Goal: Transaction & Acquisition: Obtain resource

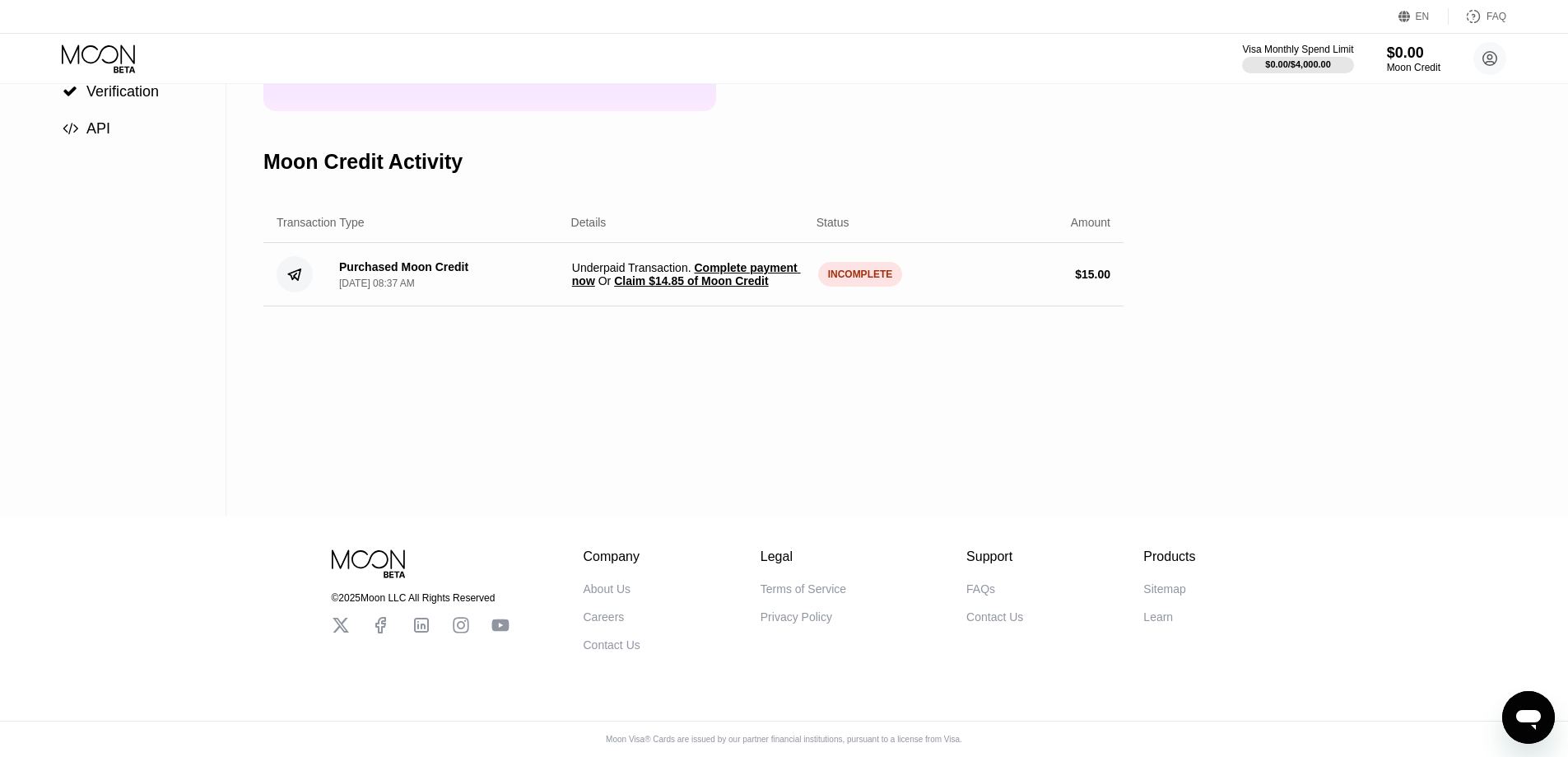
click at [881, 278] on div "$ 15.00" at bounding box center [994, 274] width 233 height 13
click at [873, 279] on div "INCOMPLETE" at bounding box center [860, 274] width 84 height 25
click at [1052, 274] on div "$ 15.00" at bounding box center [994, 274] width 233 height 13
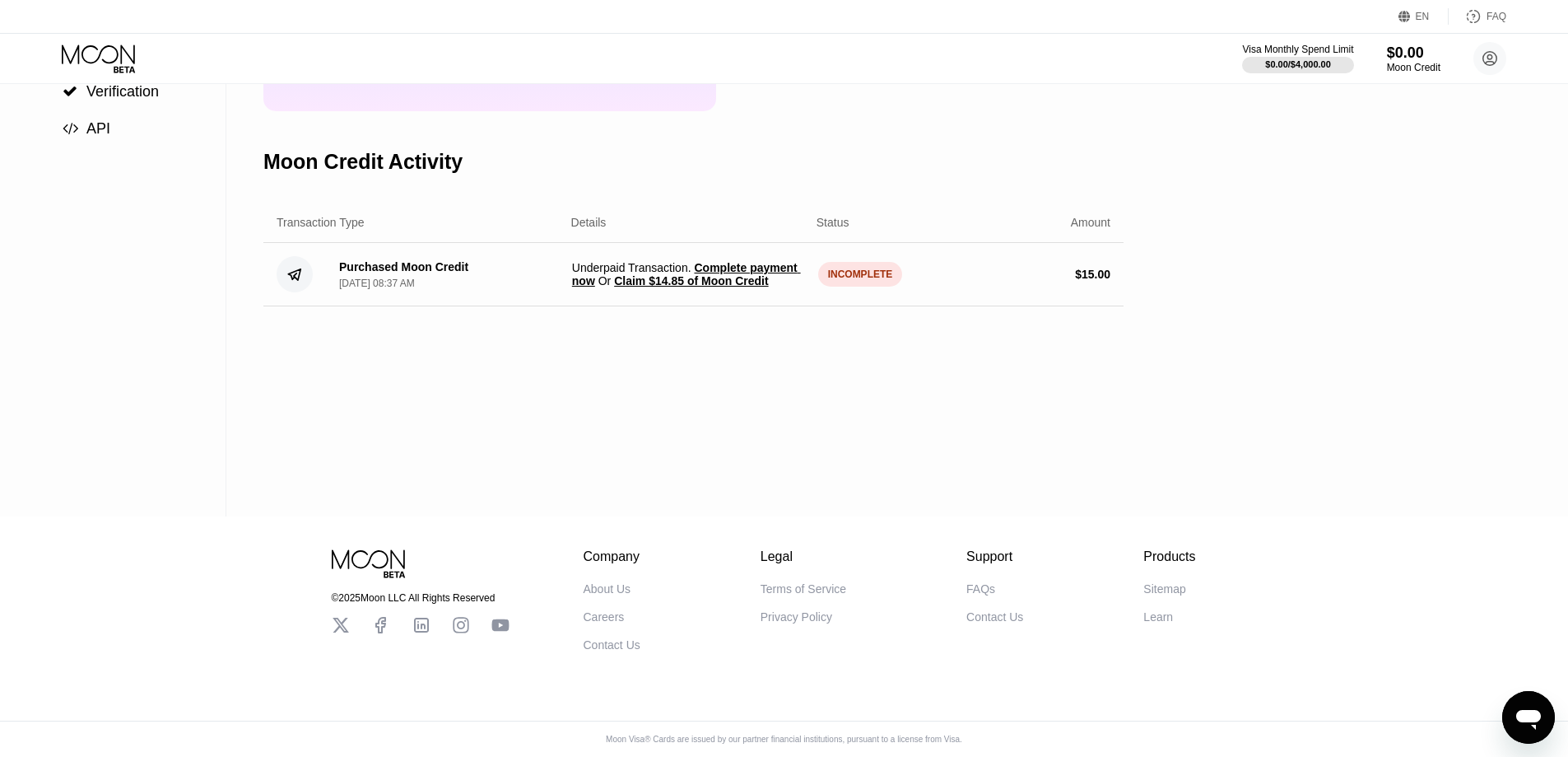
click at [1092, 274] on div "$ 15.00" at bounding box center [1093, 274] width 36 height 13
click at [727, 262] on div "Purchased Moon Credit [DATE] 08:37 AM Underpaid Transaction . Complete payment …" at bounding box center [693, 274] width 860 height 63
click at [723, 271] on span "Complete payment now" at bounding box center [686, 274] width 229 height 26
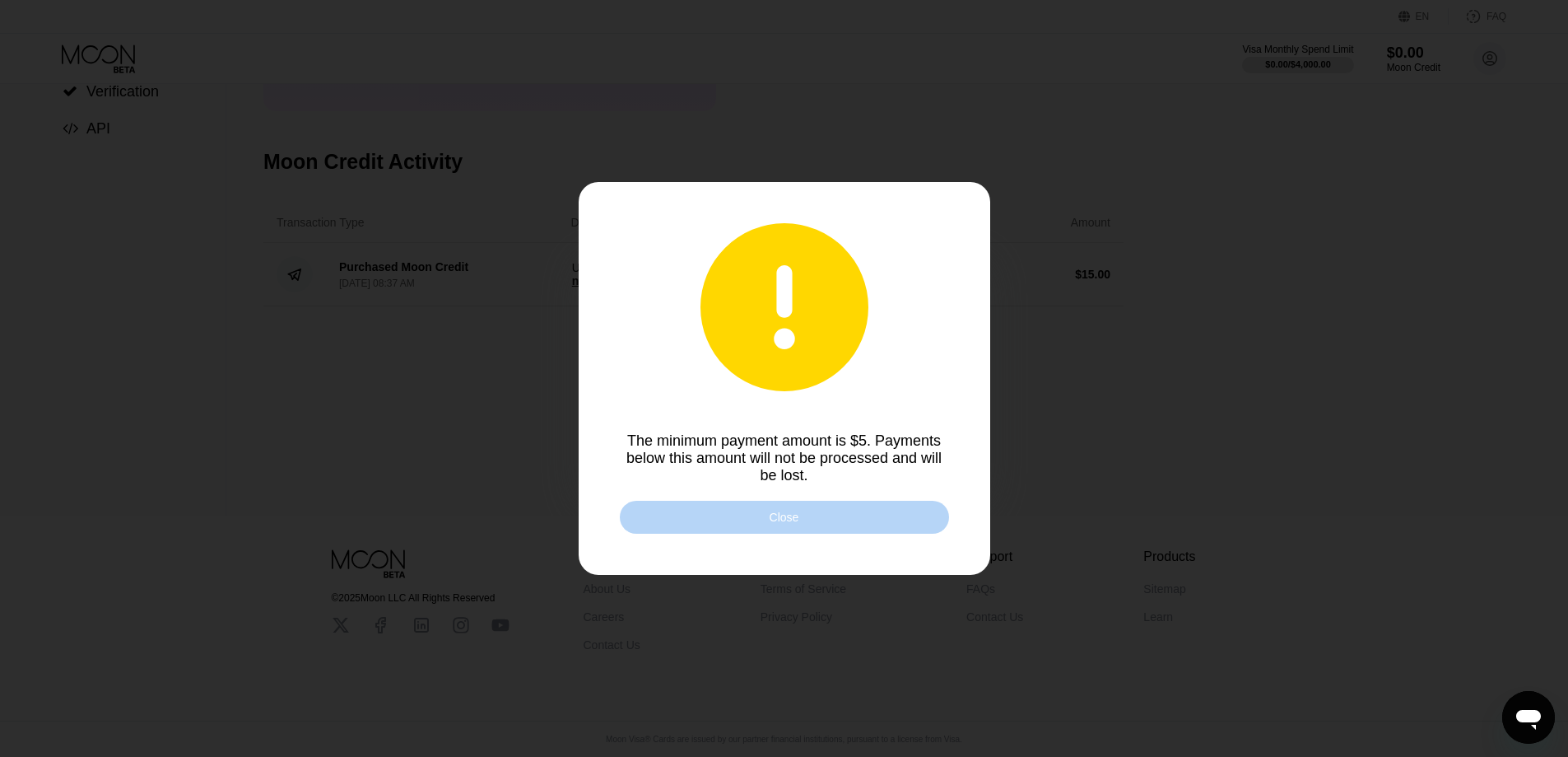
drag, startPoint x: 715, startPoint y: 518, endPoint x: 517, endPoint y: 477, distance: 202.2
click at [517, 477] on div "The minimum payment amount is $5. Payments below this amount will not be proces…" at bounding box center [784, 378] width 1568 height 757
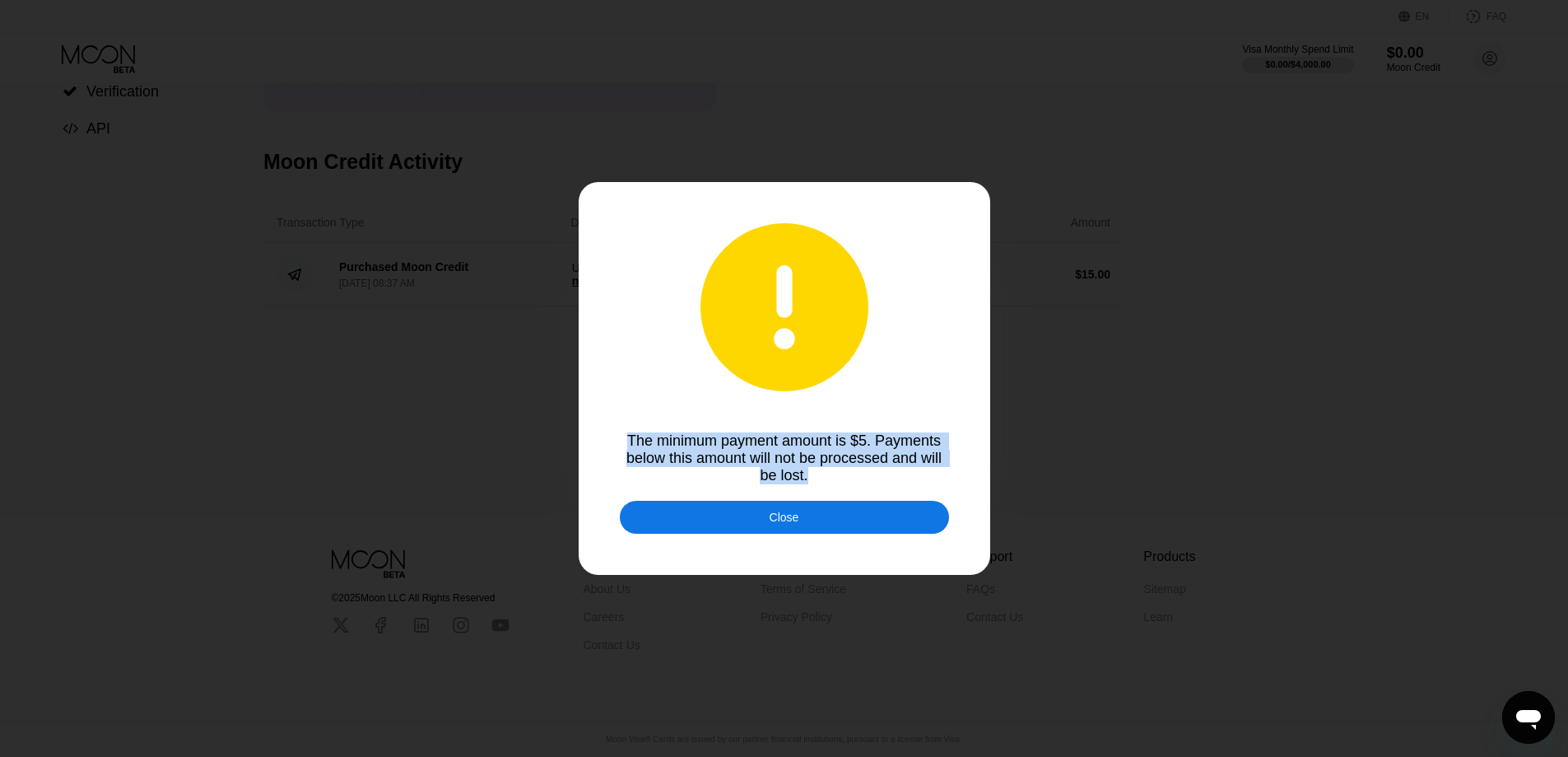
drag, startPoint x: 601, startPoint y: 441, endPoint x: 884, endPoint y: 477, distance: 285.3
click at [884, 477] on div "The minimum payment amount is $5. Payments below this amount will not be proces…" at bounding box center [784, 378] width 1568 height 757
click at [884, 477] on div "The minimum payment amount is $5. Payments below this amount will not be proces…" at bounding box center [784, 458] width 329 height 52
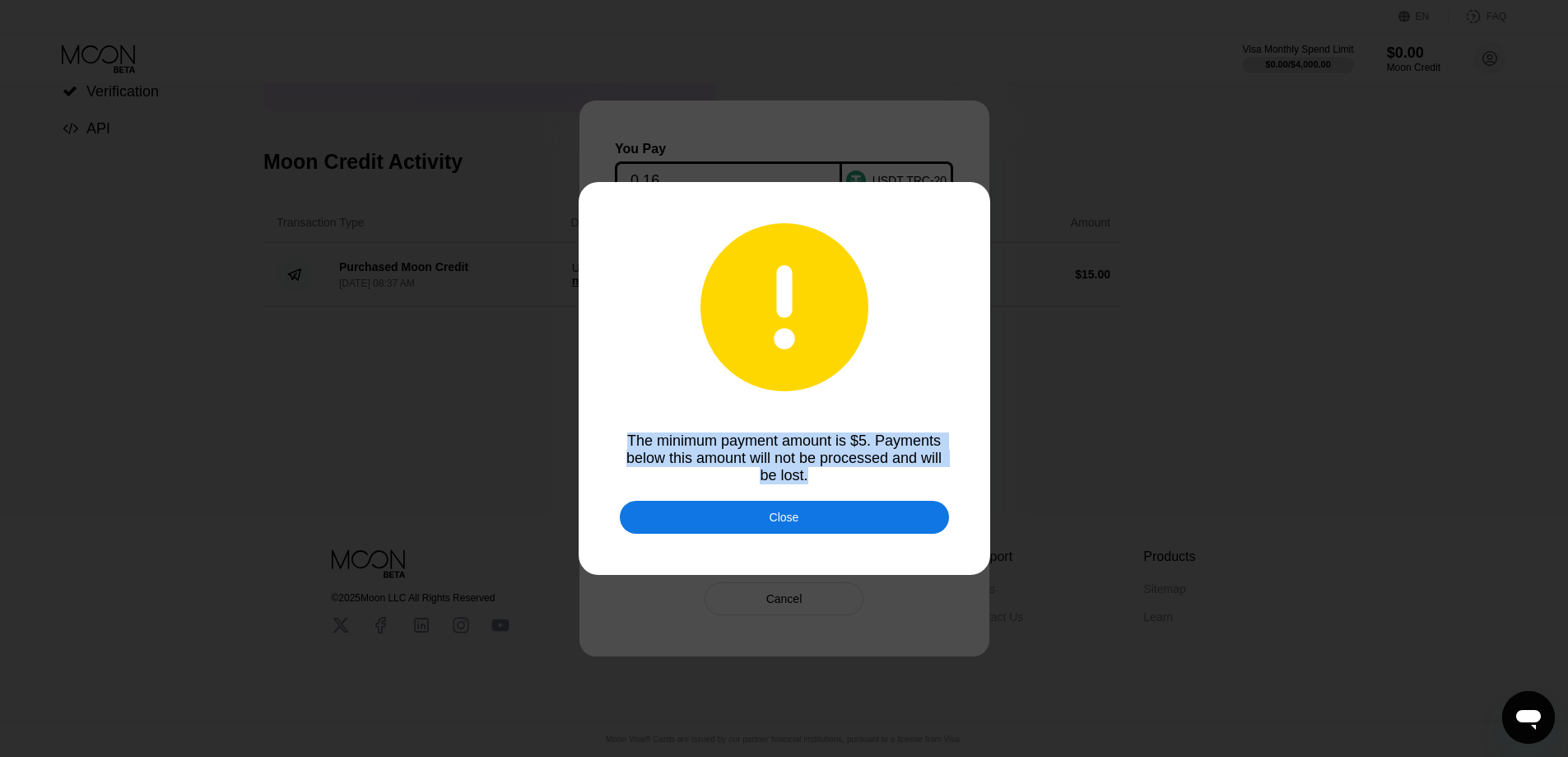
click at [883, 478] on div "The minimum payment amount is $5. Payments below this amount will not be proces…" at bounding box center [784, 458] width 329 height 52
click at [852, 484] on div "The minimum payment amount is $5. Payments below this amount will not be proces…" at bounding box center [784, 458] width 329 height 52
click at [776, 474] on div "The minimum payment amount is $5. Payments below this amount will not be proces…" at bounding box center [784, 458] width 329 height 52
click at [736, 476] on div "The minimum payment amount is $5. Payments below this amount will not be proces…" at bounding box center [784, 458] width 329 height 52
click at [731, 521] on div "Close" at bounding box center [784, 517] width 329 height 33
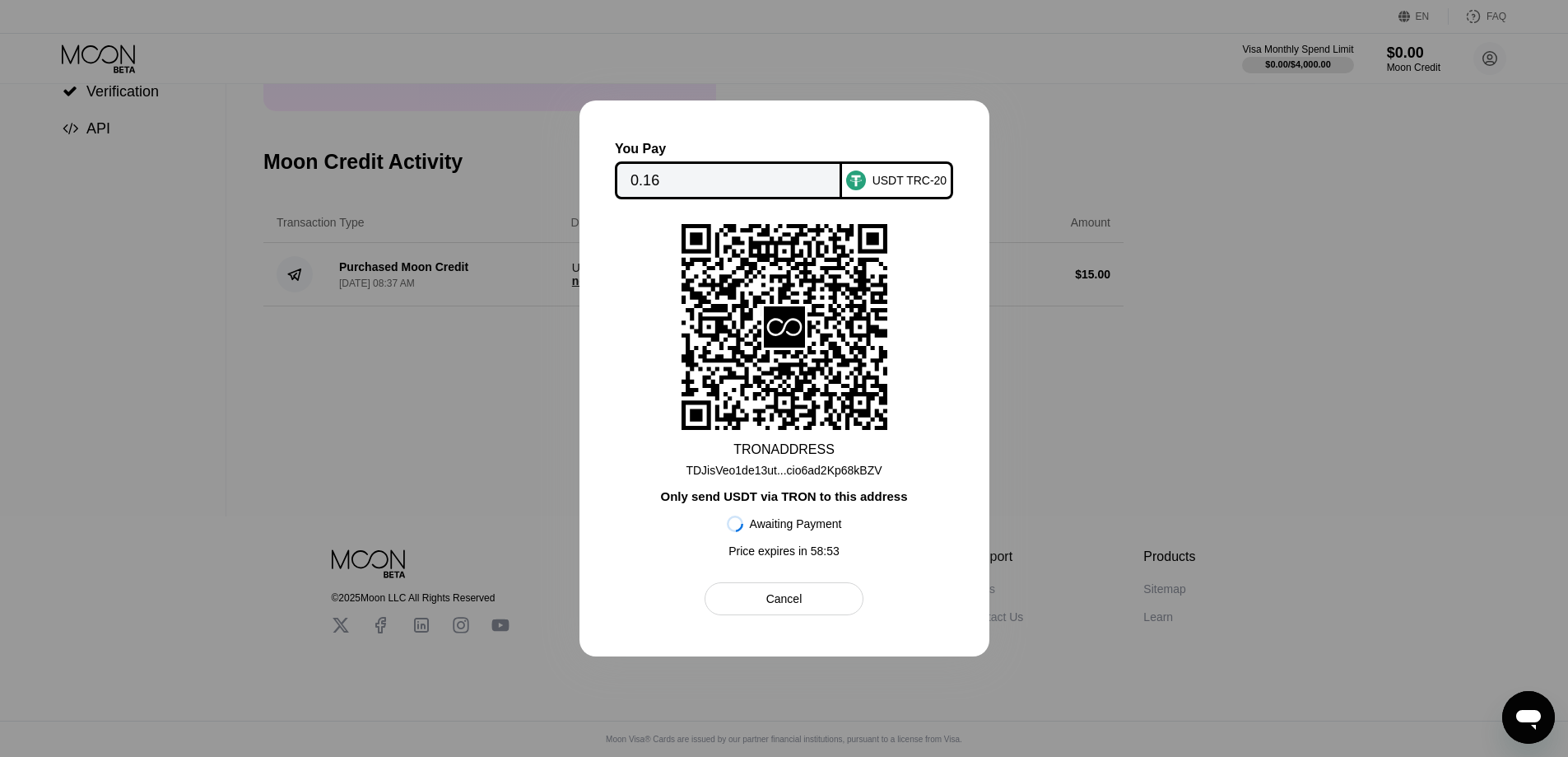
click at [228, 417] on div at bounding box center [784, 378] width 1568 height 757
click at [264, 393] on div at bounding box center [784, 378] width 1568 height 757
click at [311, 381] on div at bounding box center [784, 378] width 1568 height 757
click at [876, 178] on div "USDT TRC-20" at bounding box center [910, 180] width 75 height 13
click at [436, 410] on div at bounding box center [784, 378] width 1568 height 757
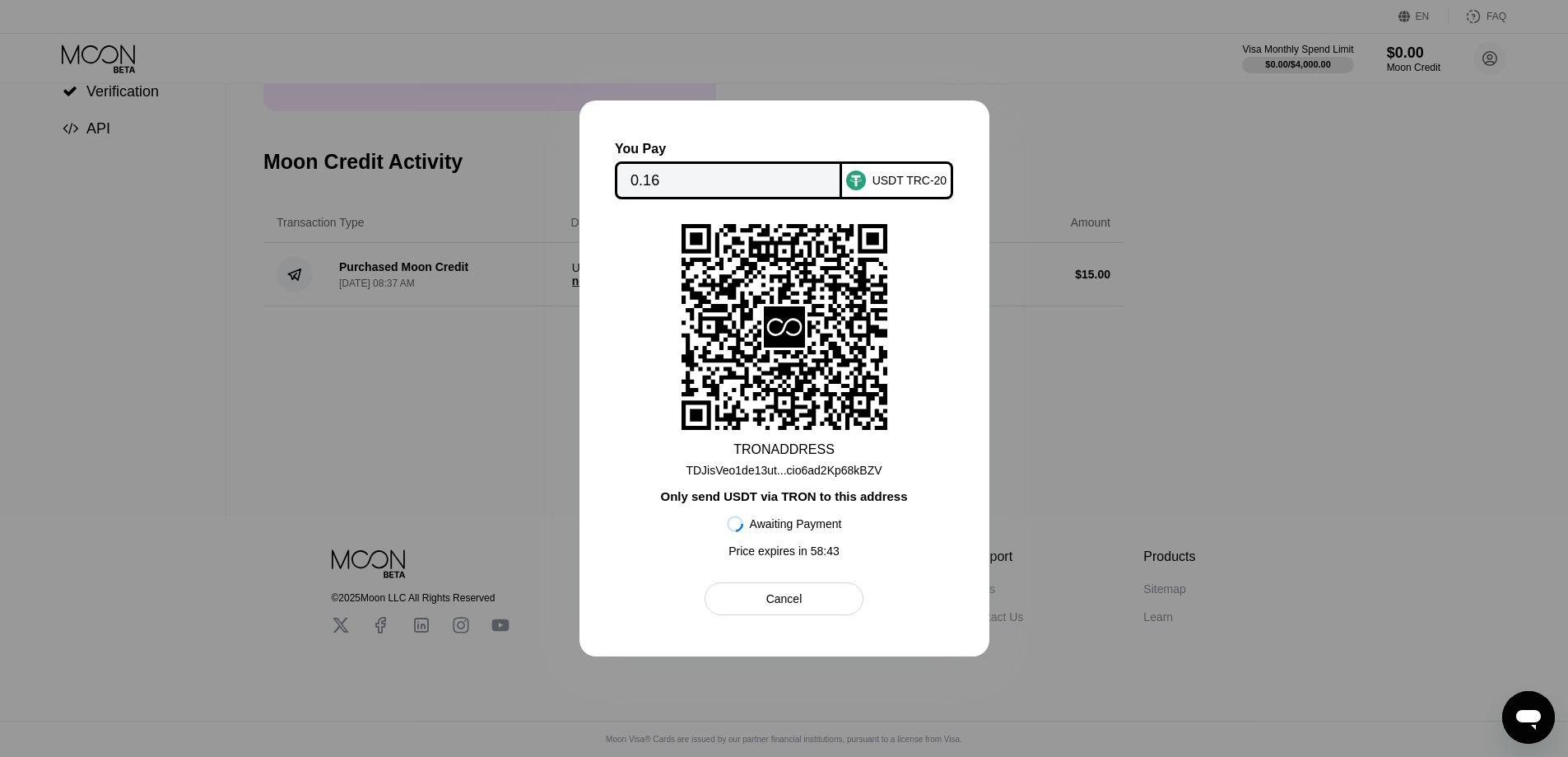
click at [742, 623] on div "You Pay 0.16 USDT TRC-20 TRON ADDRESS TDJisVeo1de13ut...cio6ad2Kp68kBZV Only se…" at bounding box center [784, 378] width 410 height 556
click at [742, 610] on div "Cancel" at bounding box center [784, 598] width 159 height 33
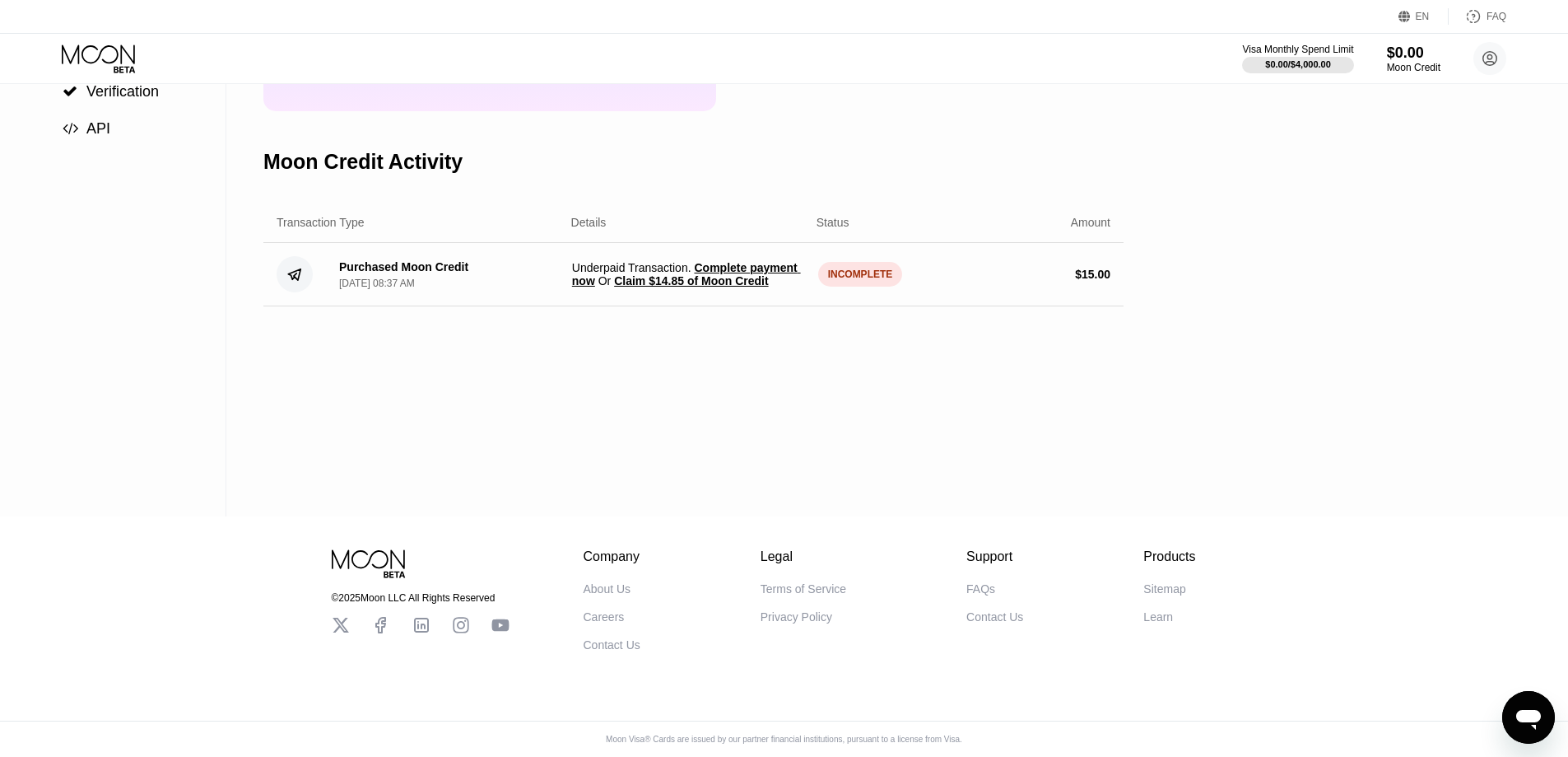
click at [88, 454] on div "Settings  Profile  Rewards  Limits  Moon Credit  Verification  API" at bounding box center [113, 179] width 227 height 673
click at [489, 279] on div "Purchased Moon Credit [DATE] 08:37 AM" at bounding box center [442, 274] width 233 height 29
click at [698, 280] on span "Claim $14.85 of Moon Credit" at bounding box center [691, 280] width 154 height 13
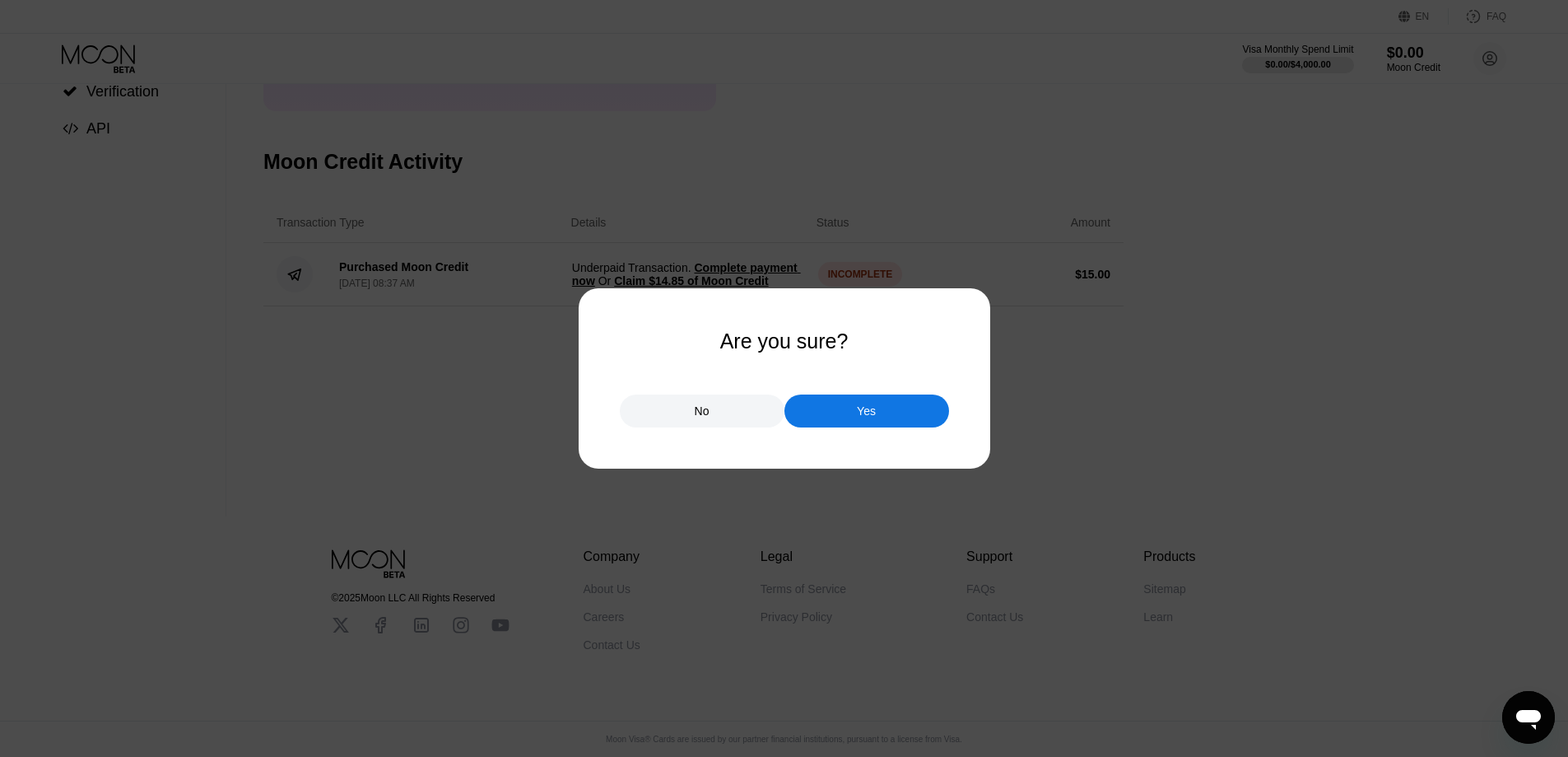
click at [832, 423] on div "Yes" at bounding box center [867, 411] width 164 height 33
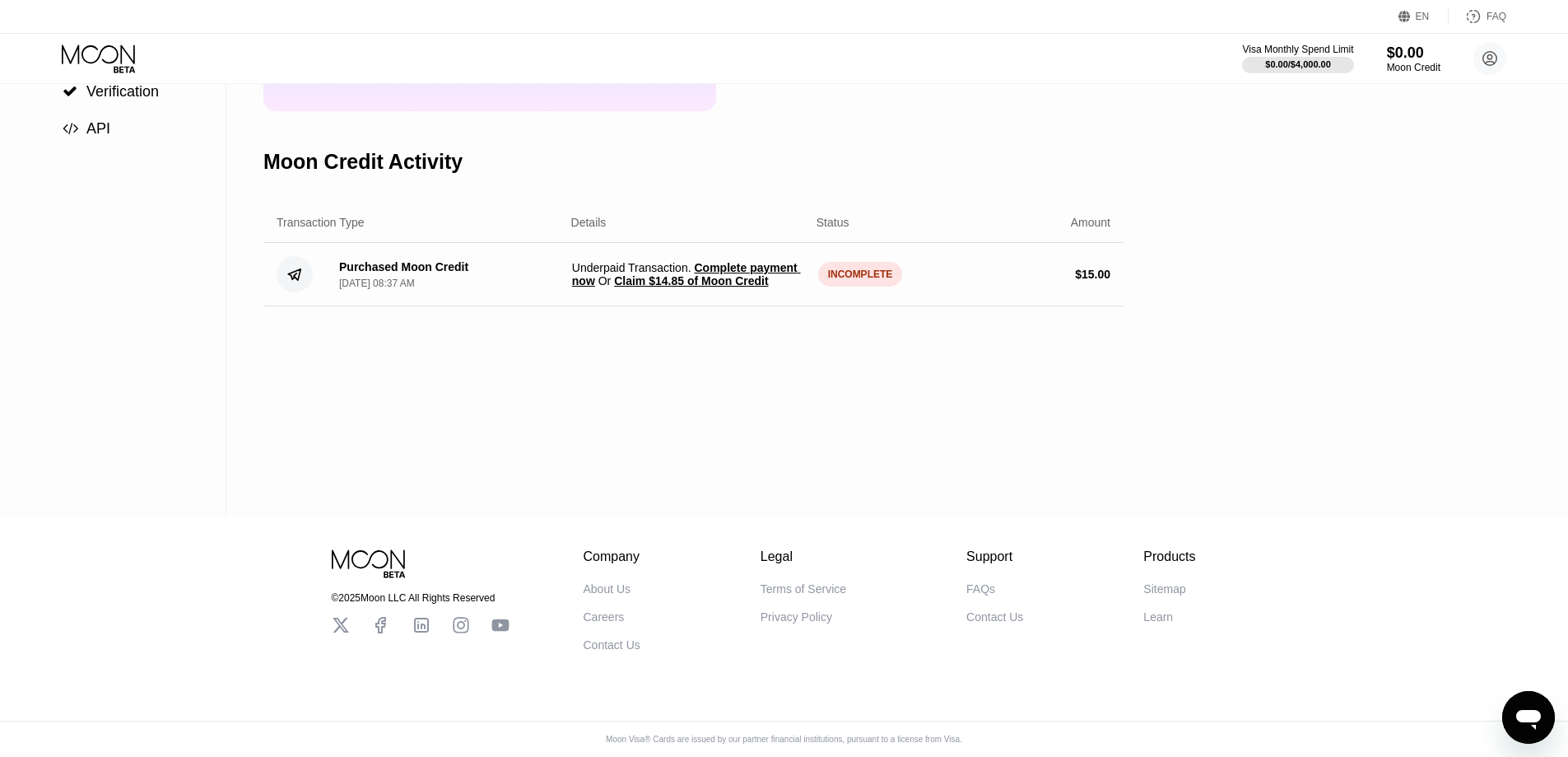
click at [725, 282] on span "Claim $14.85 of Moon Credit" at bounding box center [691, 280] width 154 height 13
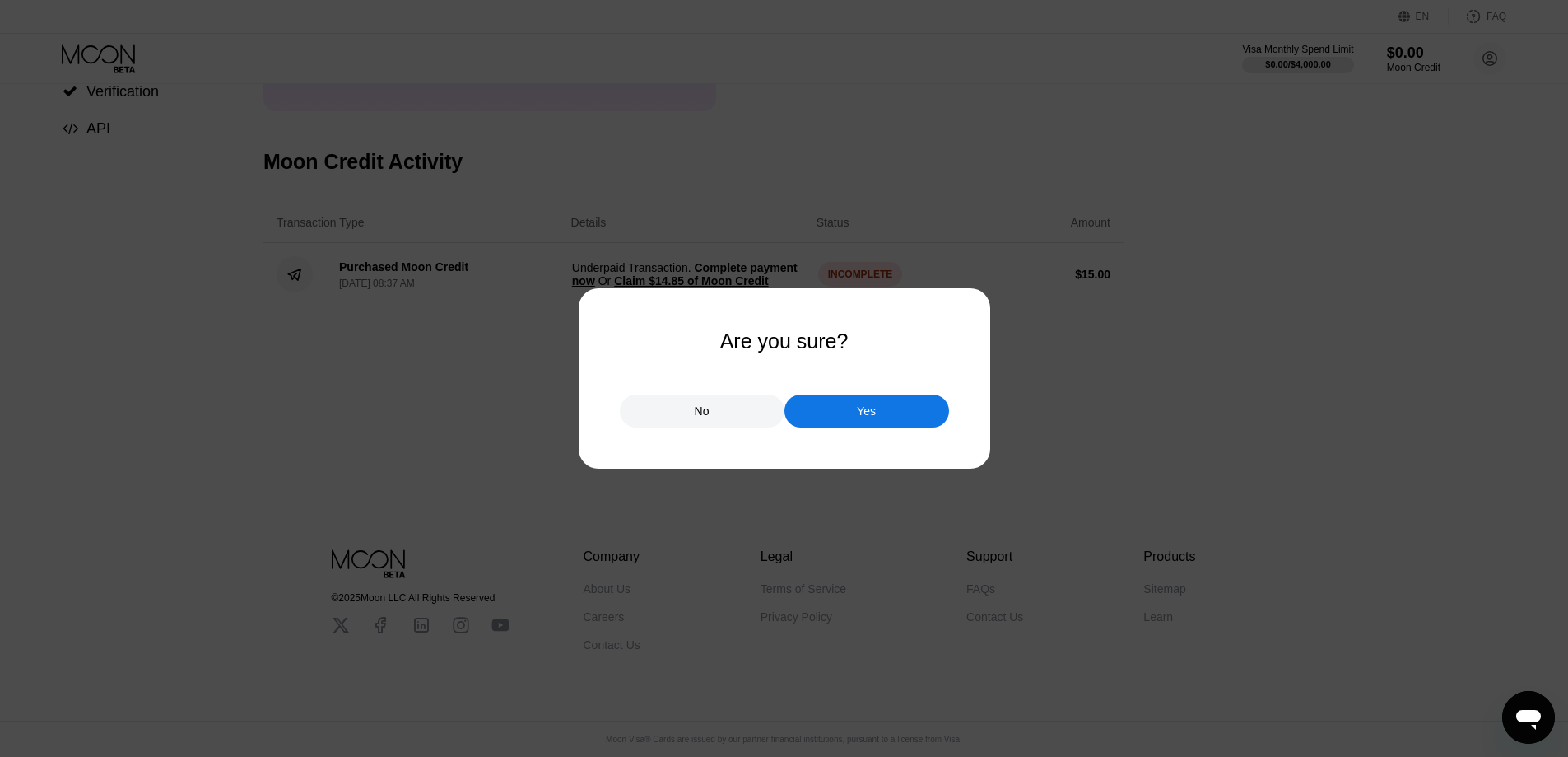
click at [888, 420] on div "Yes" at bounding box center [867, 411] width 164 height 33
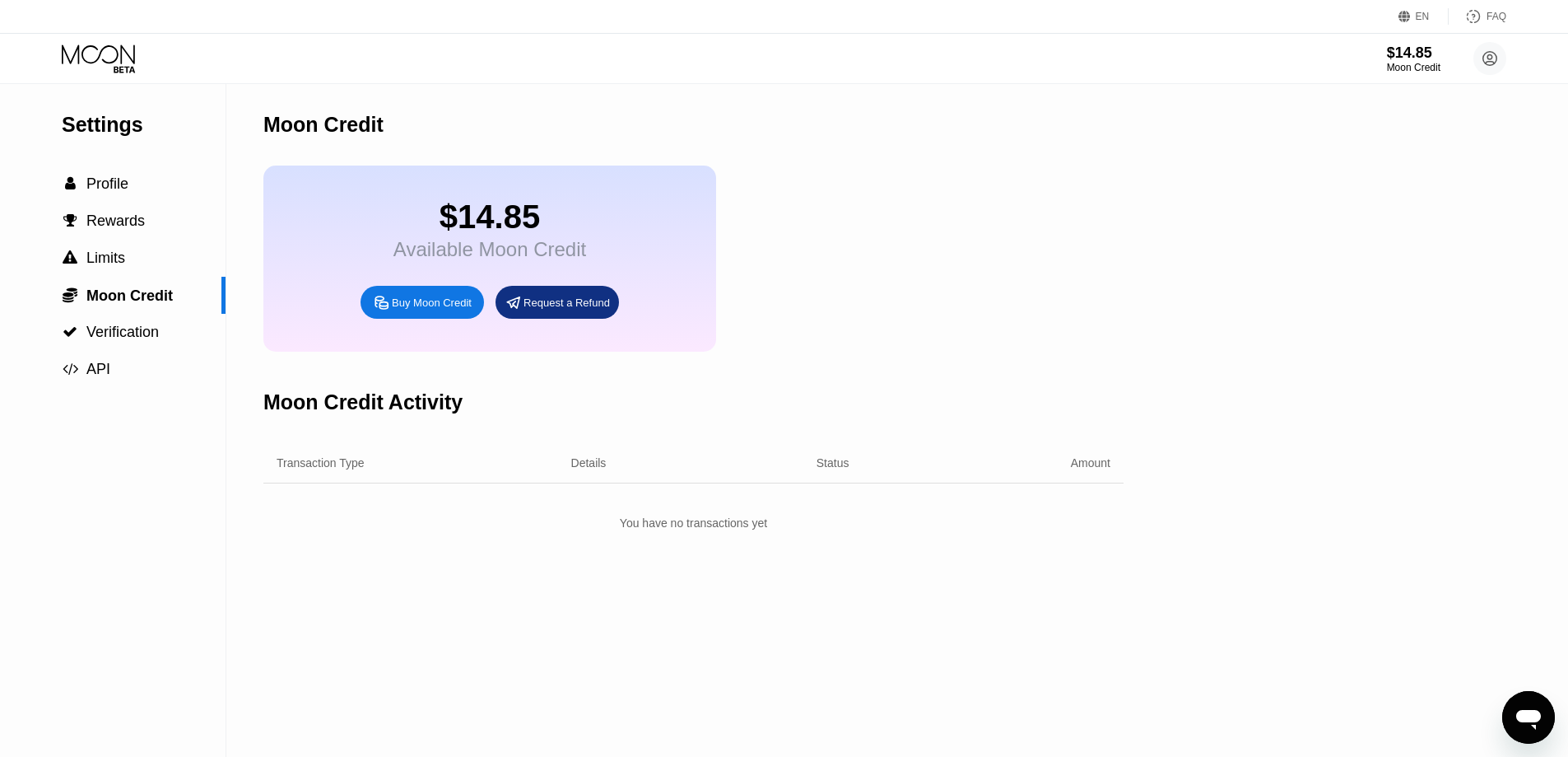
click at [95, 60] on icon at bounding box center [100, 59] width 77 height 29
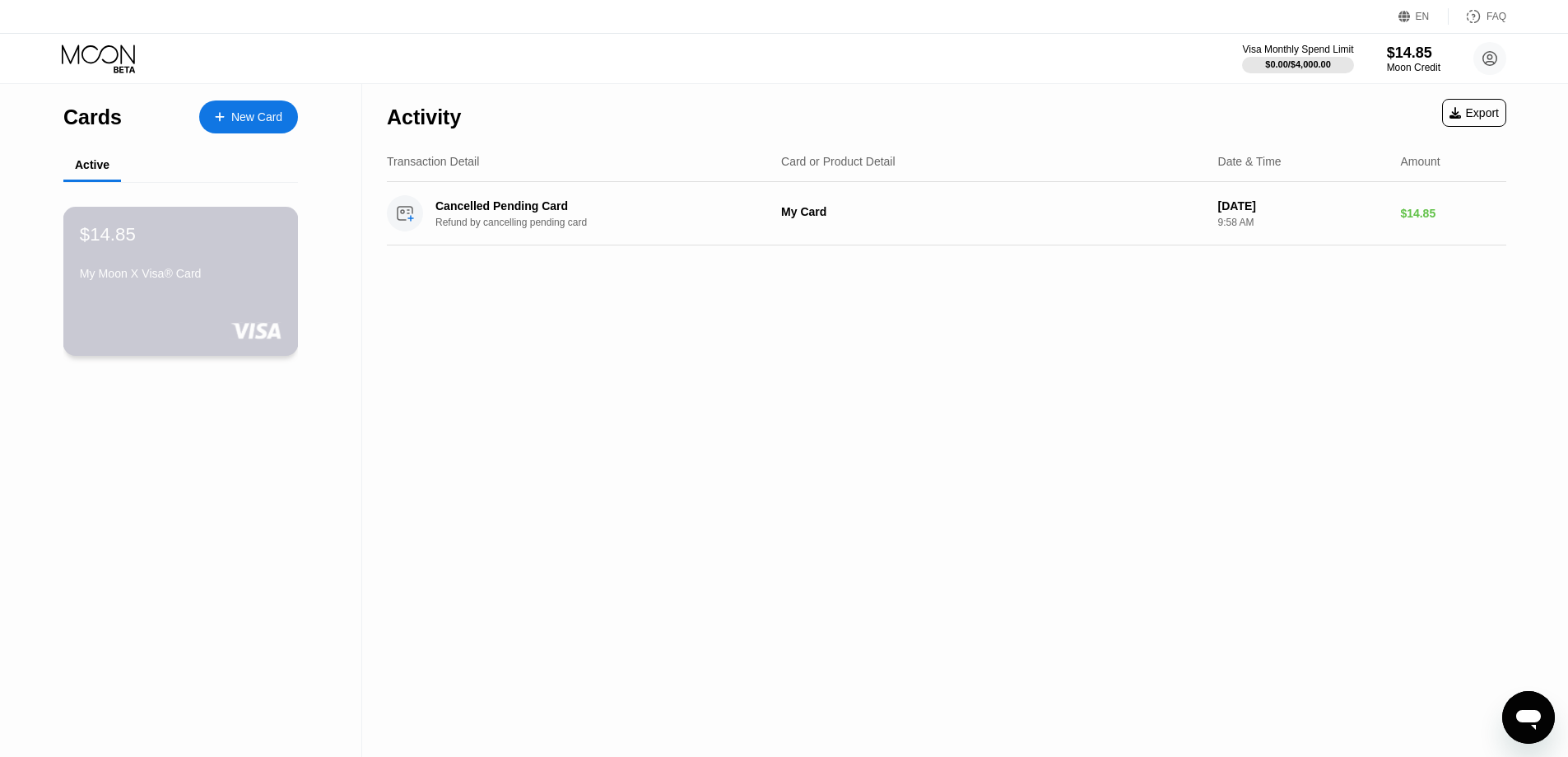
click at [171, 280] on div "My Moon X Visa® Card" at bounding box center [181, 273] width 202 height 13
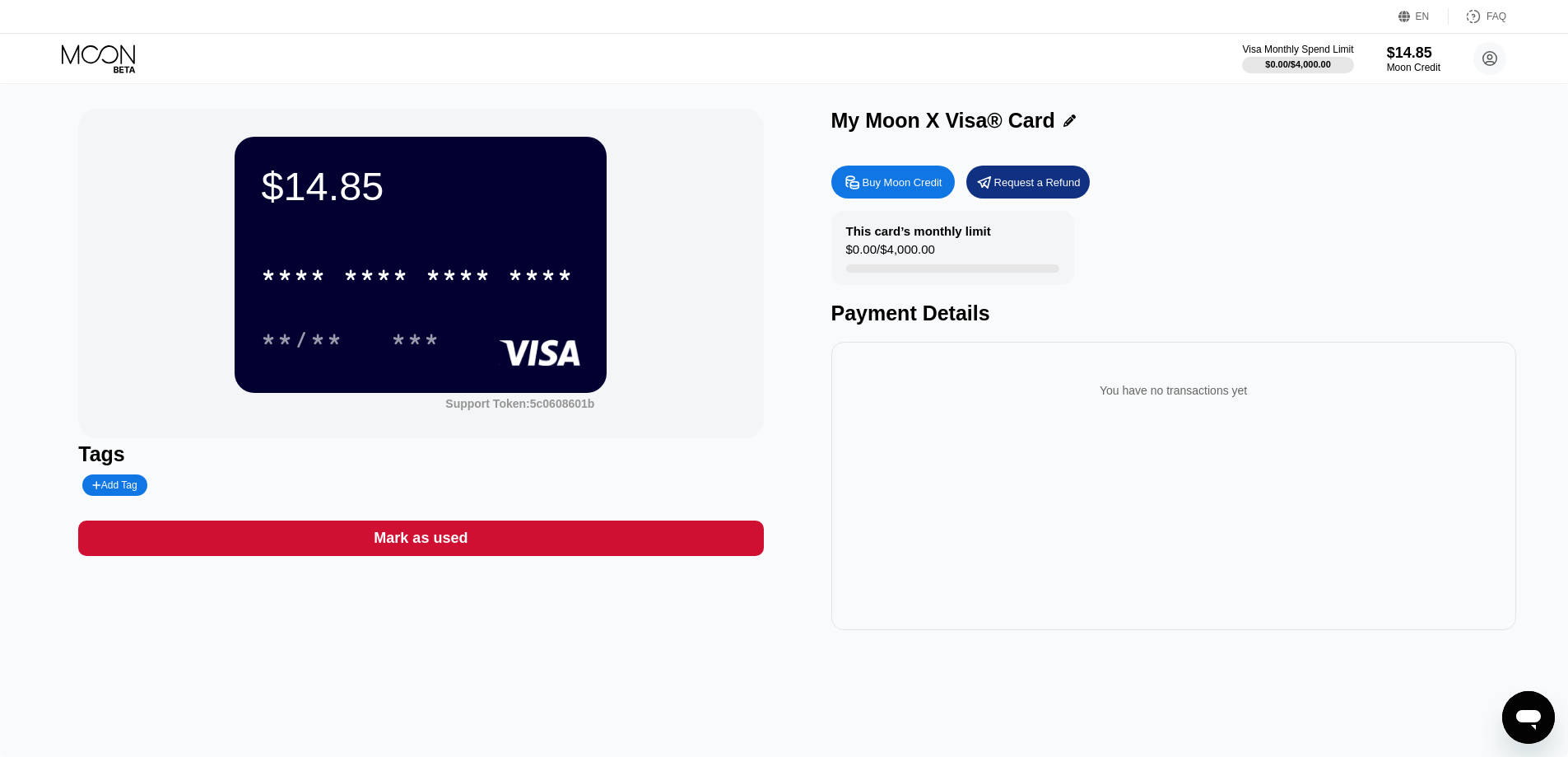
click at [322, 630] on div "$14.85 * * * * * * * * * * * * **** **/** *** Support Token: 5c0608601b Tags Ad…" at bounding box center [421, 369] width 685 height 521
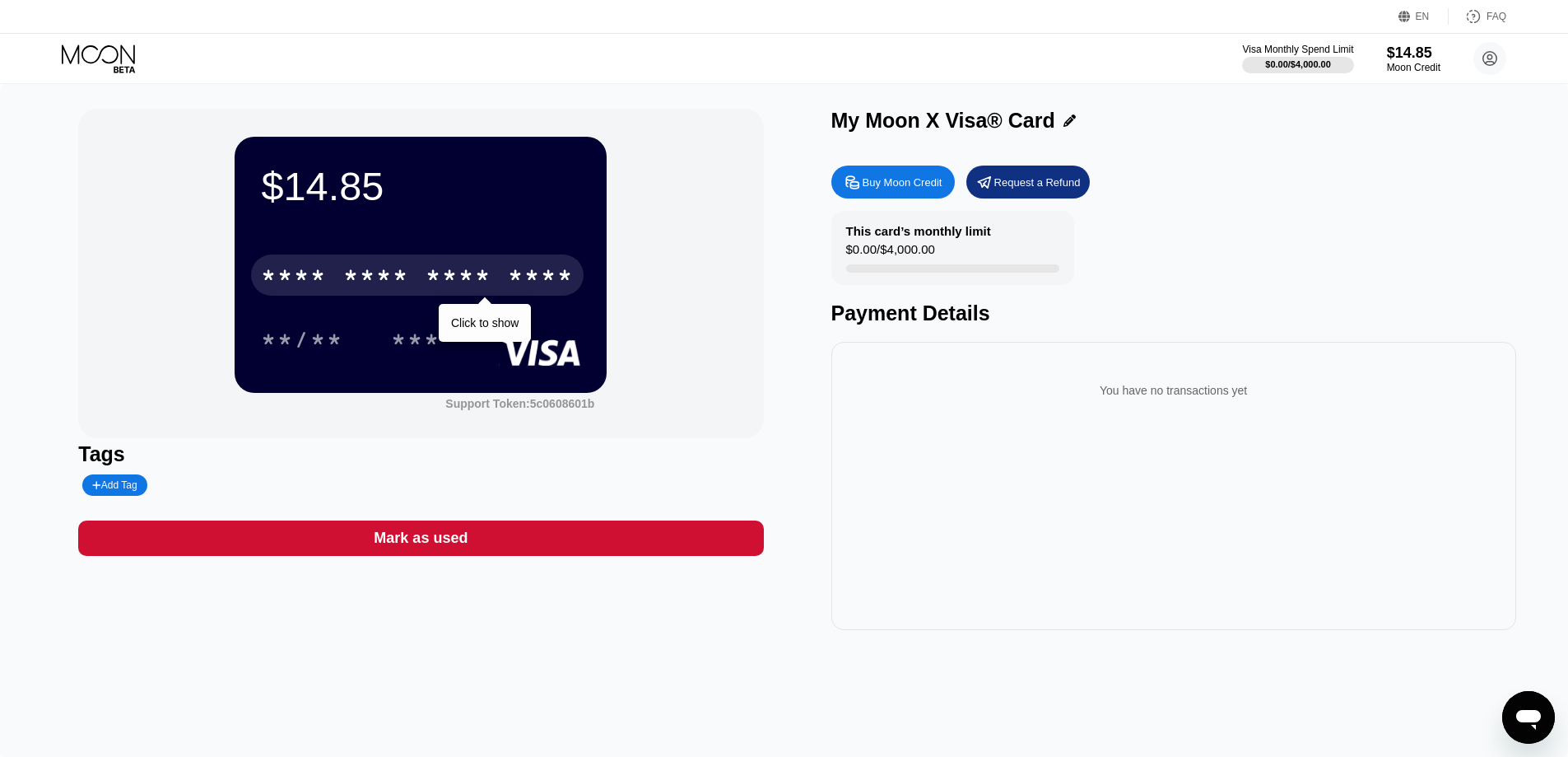
click at [372, 266] on div "* * * * * * * * * * * * ****" at bounding box center [418, 274] width 332 height 41
click at [318, 279] on div "* * * *" at bounding box center [293, 277] width 66 height 26
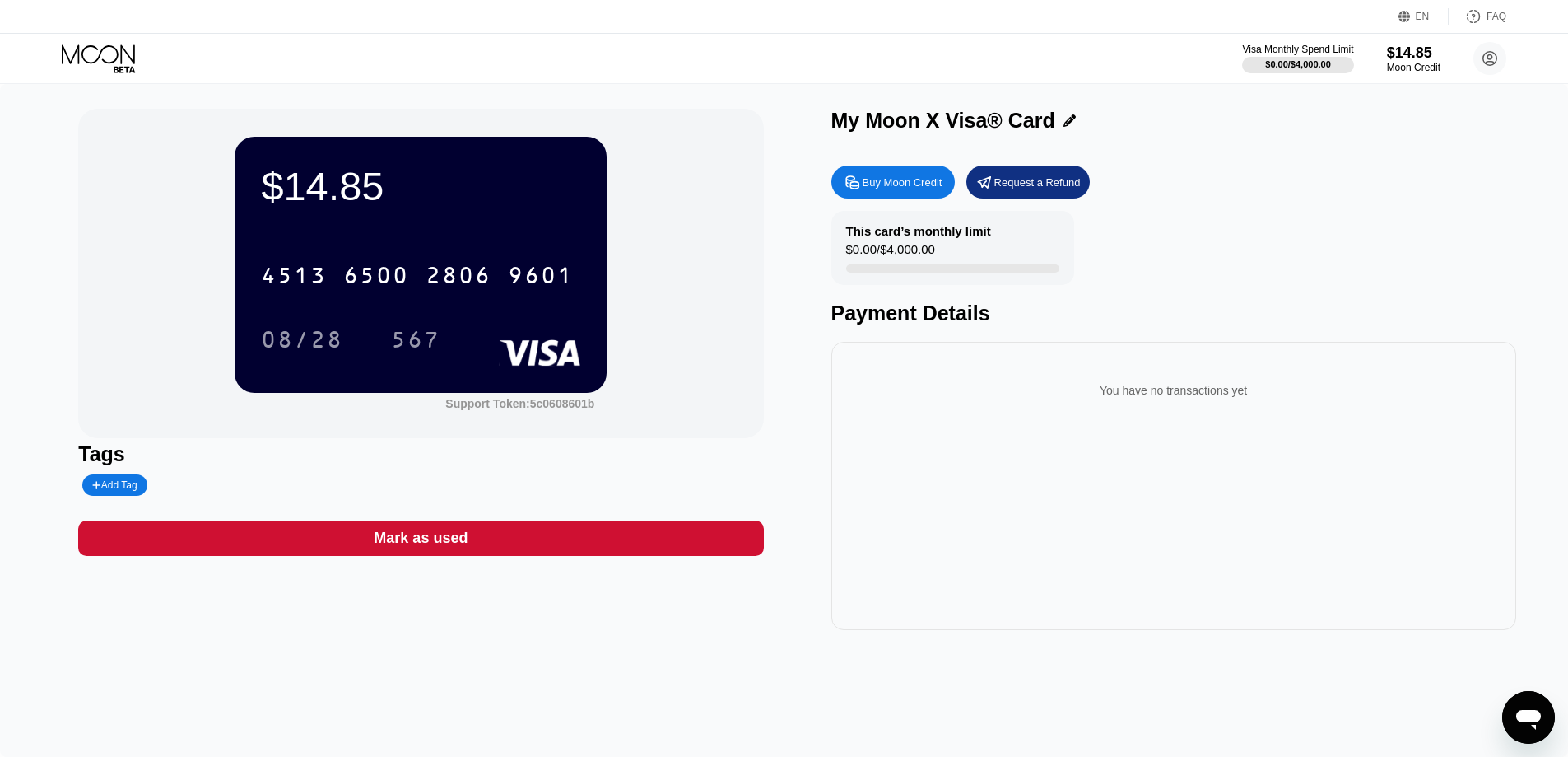
click at [445, 231] on div "$14.85 4513 6500 2806 9601 08/28 567" at bounding box center [420, 263] width 372 height 255
click at [435, 298] on div "[CREDIT_CARD_NUMBER]" at bounding box center [420, 270] width 320 height 56
click at [448, 278] on div "2806" at bounding box center [458, 277] width 66 height 26
click at [291, 344] on div "08/28" at bounding box center [302, 341] width 83 height 26
